Goal: Information Seeking & Learning: Learn about a topic

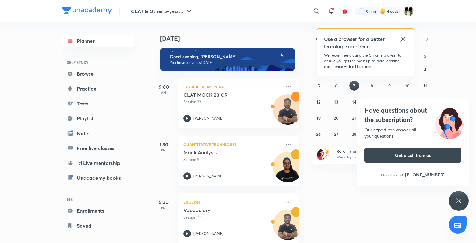
click at [460, 197] on icon at bounding box center [458, 200] width 7 height 7
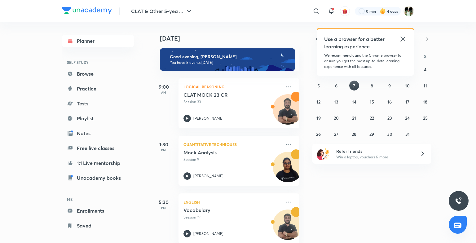
click at [402, 41] on icon at bounding box center [402, 38] width 7 height 7
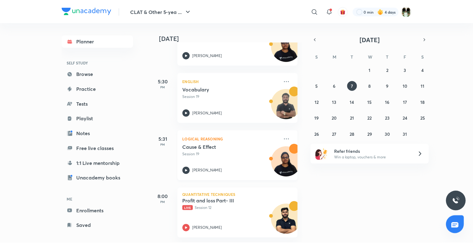
scroll to position [126, 1]
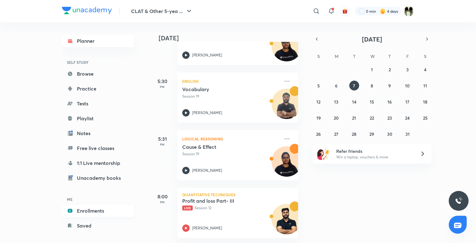
click at [95, 207] on link "Enrollments" at bounding box center [98, 211] width 72 height 12
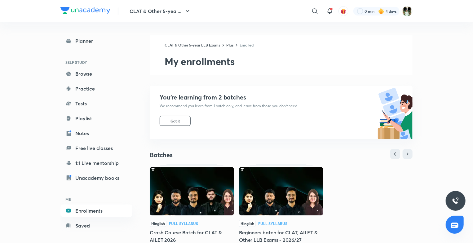
scroll to position [183, 0]
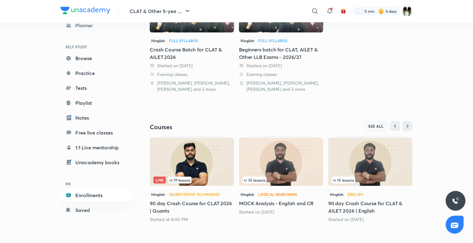
click at [371, 126] on span "SEE ALL" at bounding box center [377, 126] width 16 height 4
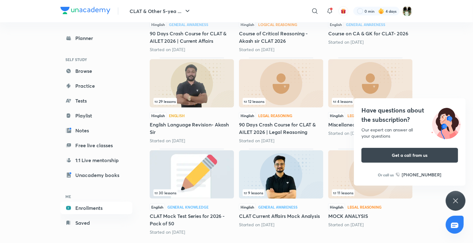
scroll to position [247, 0]
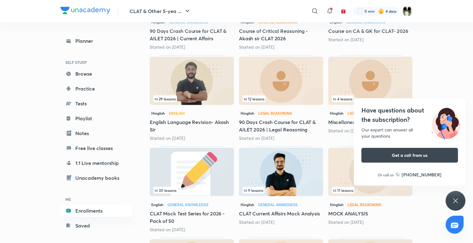
click at [449, 200] on div "Have questions about the subscription? Our expert can answer all your questions…" at bounding box center [456, 201] width 20 height 20
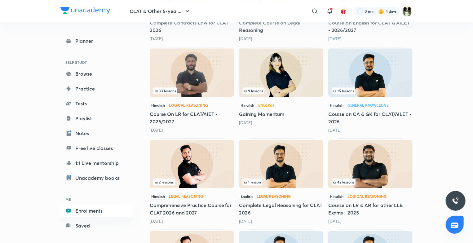
scroll to position [801, 0]
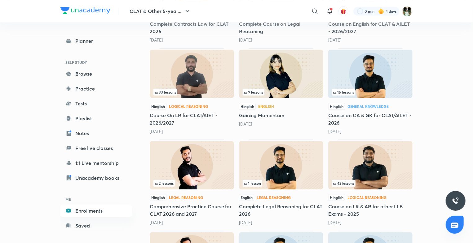
click at [181, 76] on img at bounding box center [192, 74] width 84 height 48
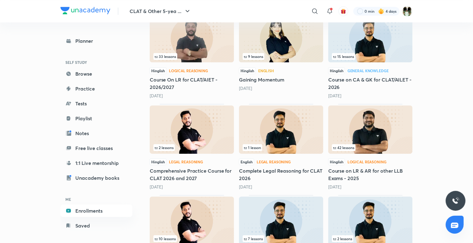
scroll to position [838, 0]
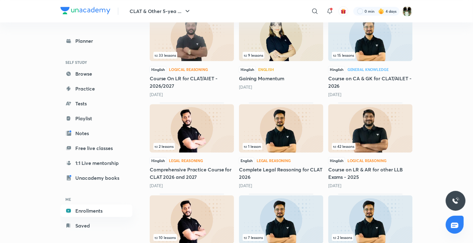
click at [397, 131] on img at bounding box center [370, 128] width 84 height 48
click at [371, 119] on img at bounding box center [370, 128] width 84 height 48
click at [357, 122] on img at bounding box center [370, 128] width 84 height 48
click at [345, 120] on img at bounding box center [370, 128] width 84 height 48
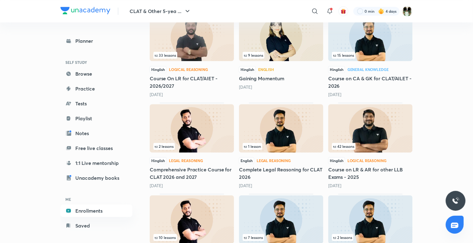
click at [345, 120] on img at bounding box center [370, 128] width 84 height 48
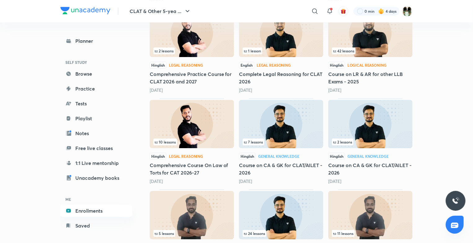
scroll to position [926, 0]
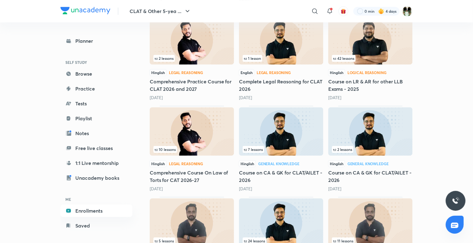
click at [348, 50] on img at bounding box center [370, 40] width 84 height 48
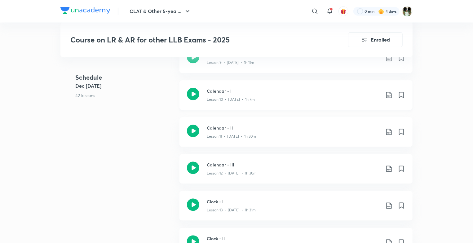
scroll to position [678, 0]
click at [300, 95] on div "Lesson 10 • [DATE] • 1h 7m" at bounding box center [294, 99] width 174 height 8
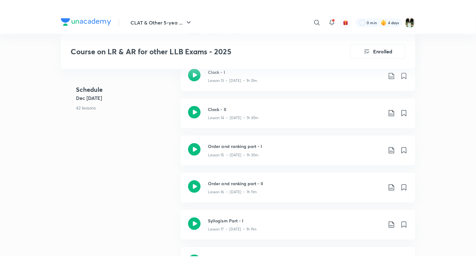
scroll to position [878, 0]
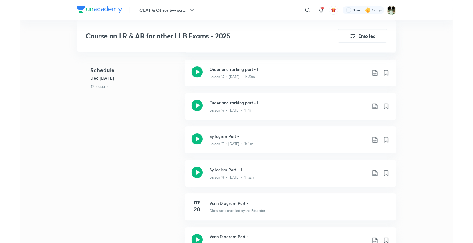
scroll to position [678, 0]
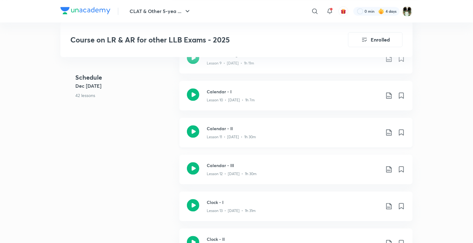
click at [239, 129] on h3 "Calendar - II" at bounding box center [294, 128] width 174 height 7
